Goal: Information Seeking & Learning: Learn about a topic

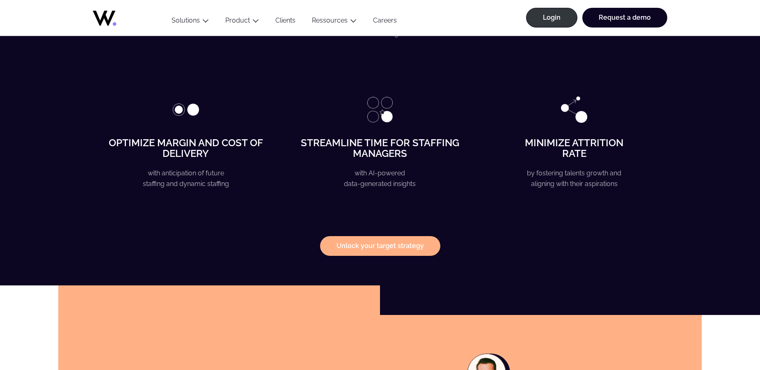
scroll to position [1758, 0]
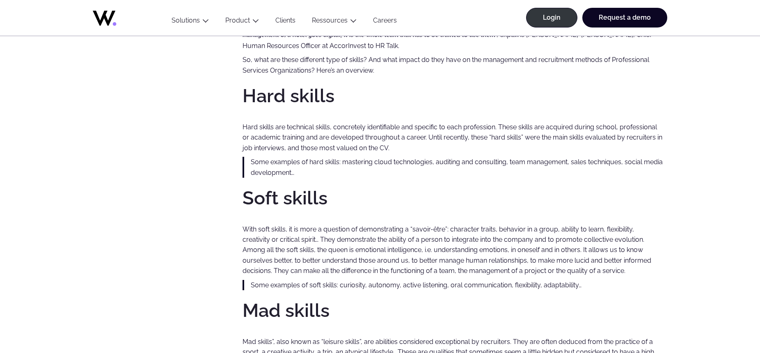
scroll to position [586, 0]
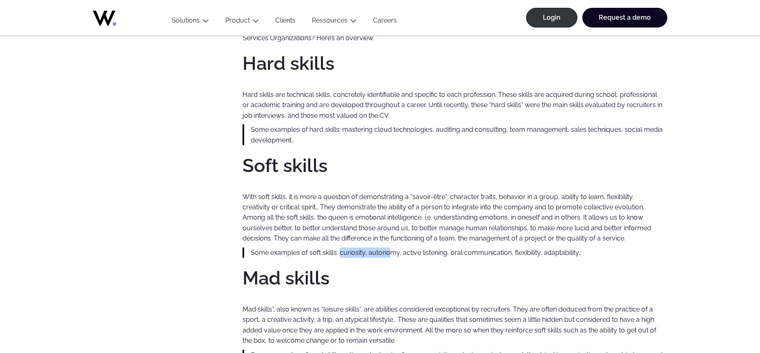
drag, startPoint x: 340, startPoint y: 251, endPoint x: 390, endPoint y: 254, distance: 49.7
click at [390, 254] on p "Some examples of soft skills: curiosity, autonomy, active listening, oral commu…" at bounding box center [459, 252] width 416 height 10
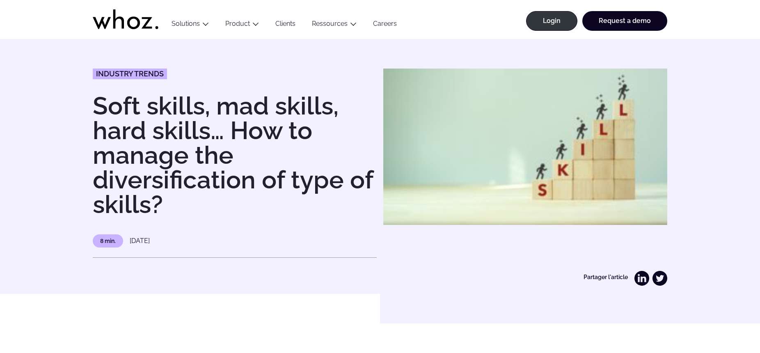
scroll to position [0, 0]
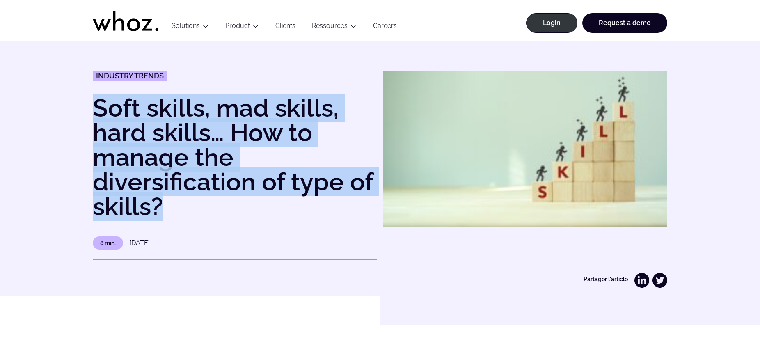
drag, startPoint x: 96, startPoint y: 104, endPoint x: 168, endPoint y: 216, distance: 133.6
click at [168, 216] on h1 "Soft skills, mad skills, hard skills… How to manage the diversification of type…" at bounding box center [235, 157] width 284 height 123
copy h1 "Soft skills, mad skills, hard skills… How to manage the diversification of type…"
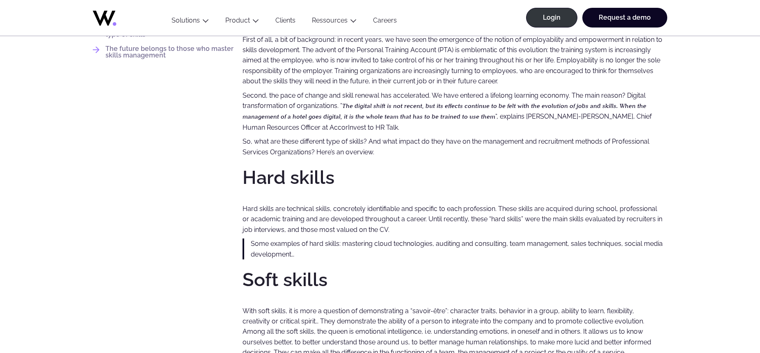
scroll to position [544, 0]
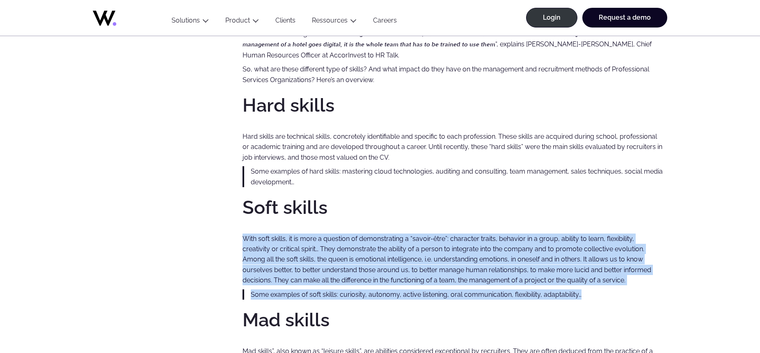
drag, startPoint x: 243, startPoint y: 238, endPoint x: 601, endPoint y: 297, distance: 362.1
copy div "With soft skills, it is more a question of demonstrating a “savoir-être”: chara…"
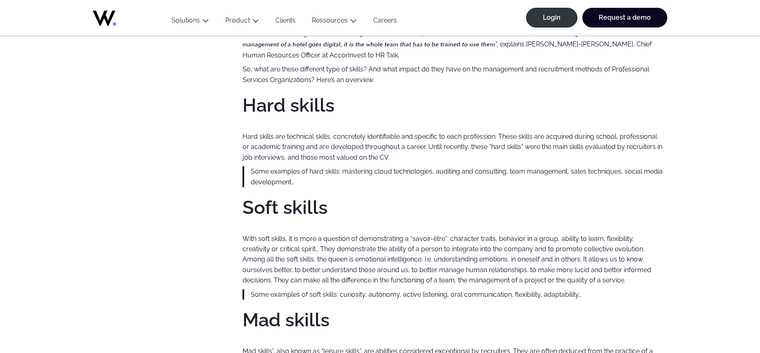
click at [370, 208] on h3 "Soft skills" at bounding box center [452, 207] width 420 height 18
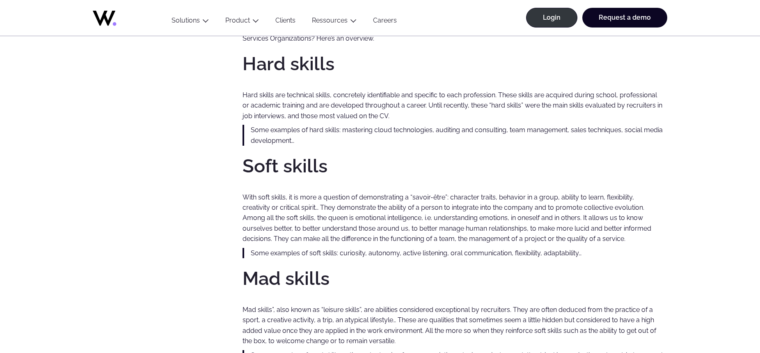
scroll to position [628, 0]
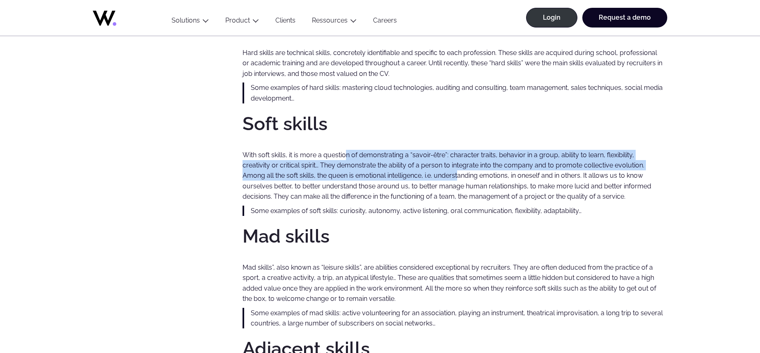
drag, startPoint x: 348, startPoint y: 157, endPoint x: 460, endPoint y: 179, distance: 114.2
click at [460, 179] on p "With soft skills, it is more a question of demonstrating a “savoir-être”: chara…" at bounding box center [452, 176] width 420 height 52
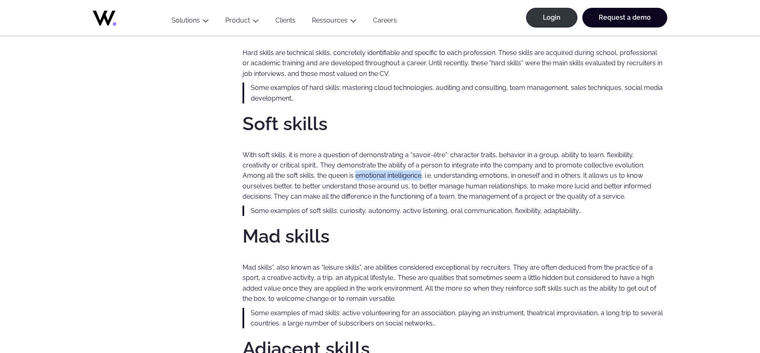
drag, startPoint x: 359, startPoint y: 174, endPoint x: 423, endPoint y: 174, distance: 64.4
click at [423, 174] on p "With soft skills, it is more a question of demonstrating a “savoir-être”: chara…" at bounding box center [452, 176] width 420 height 52
copy p "emotional intelligence"
